Goal: Navigation & Orientation: Go to known website

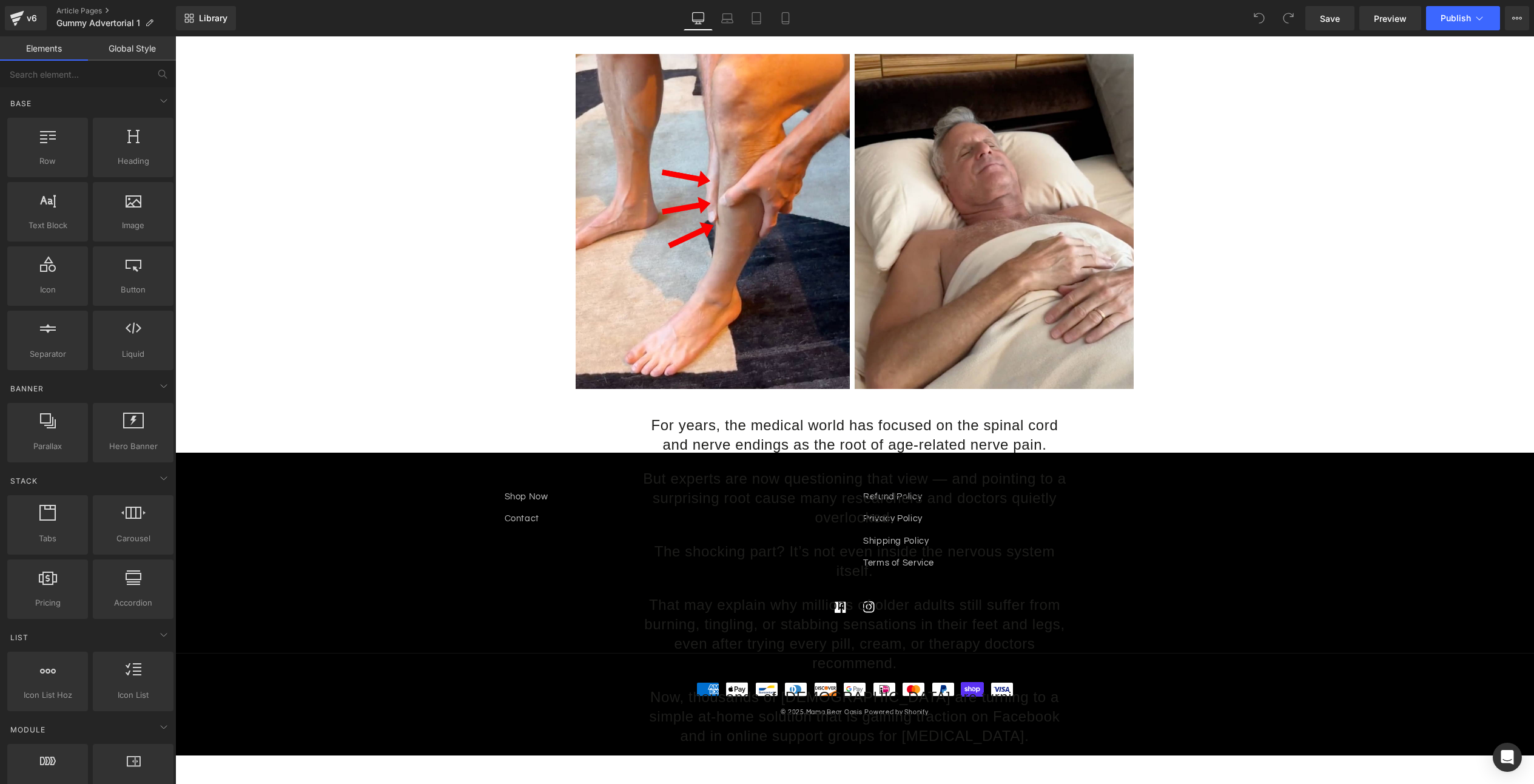
scroll to position [913, 0]
